Goal: Information Seeking & Learning: Learn about a topic

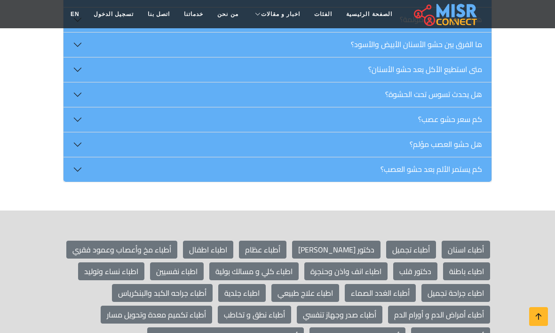
scroll to position [5295, 0]
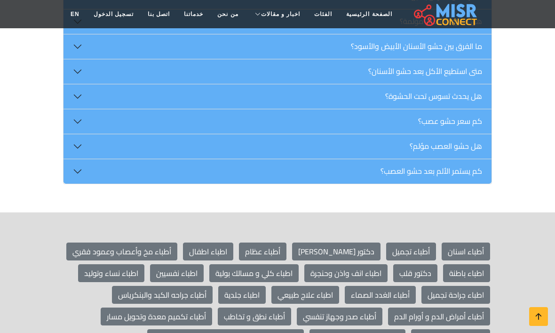
click at [433, 134] on button "هل حشو العصب مؤلم؟" at bounding box center [277, 146] width 428 height 24
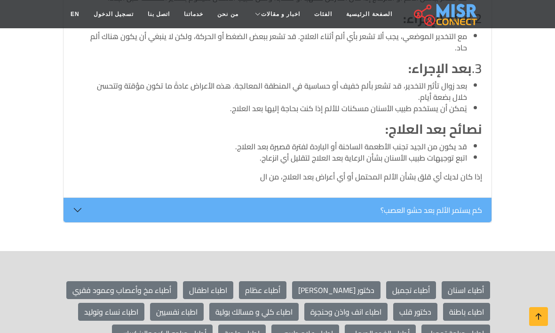
click at [455, 198] on button "كم يستمر الألم بعد حشو العصب؟" at bounding box center [277, 210] width 428 height 24
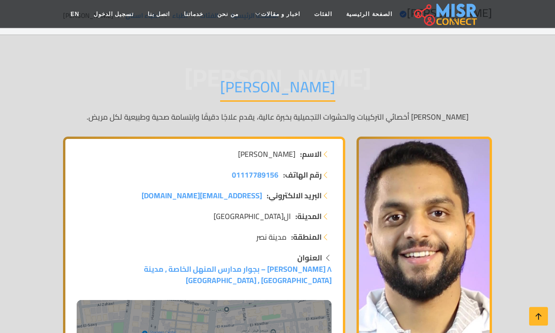
scroll to position [0, 0]
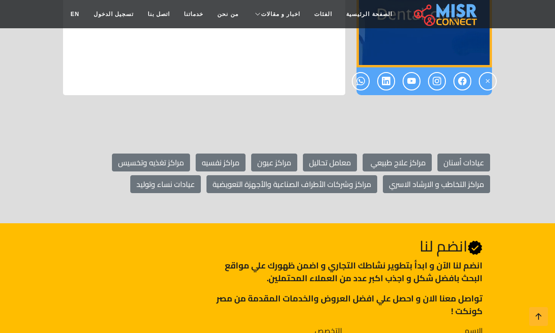
scroll to position [5079, 0]
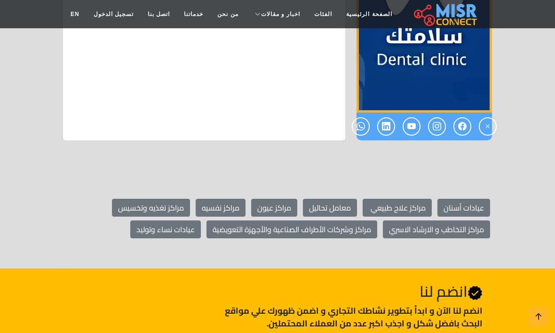
click at [471, 198] on link "عيادات أسنان" at bounding box center [463, 207] width 53 height 18
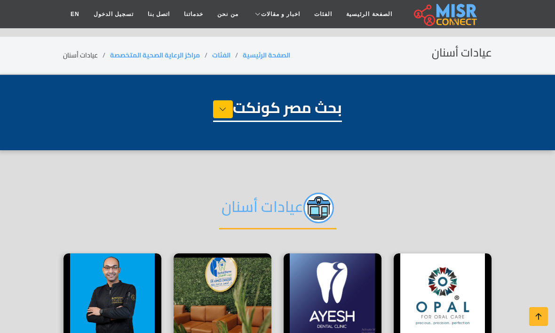
select select "**********"
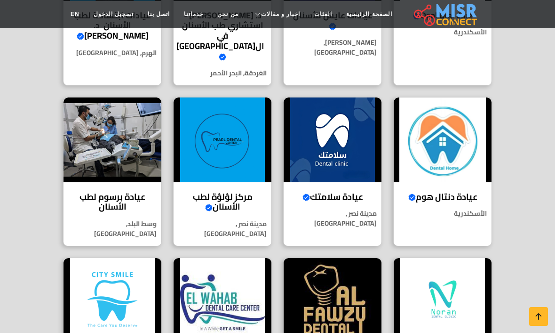
scroll to position [333, 0]
